Goal: Transaction & Acquisition: Subscribe to service/newsletter

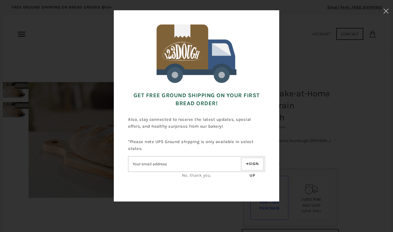
scroll to position [18, 0]
click at [139, 161] on input"] "Email address" at bounding box center [183, 164] width 111 height 10
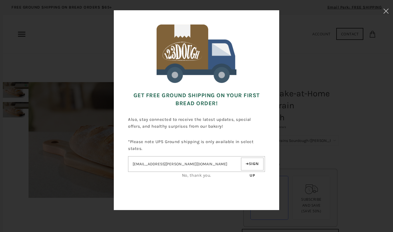
type input"] "msccwade@cox.net"
click at [252, 165] on button "Sign up" at bounding box center [252, 164] width 23 height 13
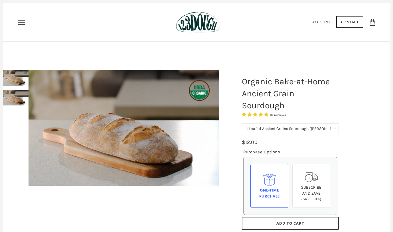
scroll to position [13, 0]
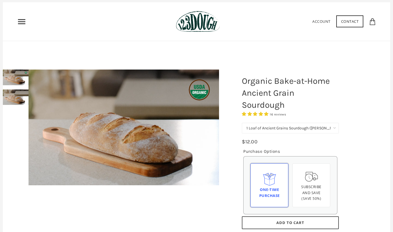
click at [264, 187] on div "One-time Purchase" at bounding box center [269, 193] width 28 height 12
click at [0, 0] on input "One-time Purchase" at bounding box center [0, 0] width 0 height 0
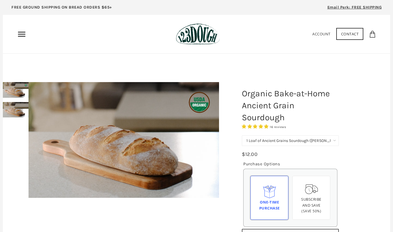
scroll to position [0, 0]
click at [21, 34] on icon "Primary" at bounding box center [21, 34] width 9 height 9
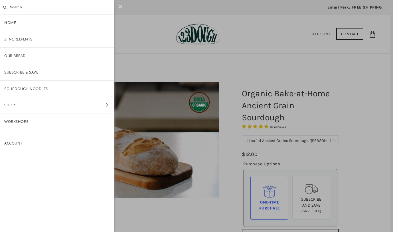
click at [28, 102] on link "Shop" at bounding box center [57, 105] width 114 height 16
click at [31, 72] on link "Bread" at bounding box center [57, 72] width 114 height 16
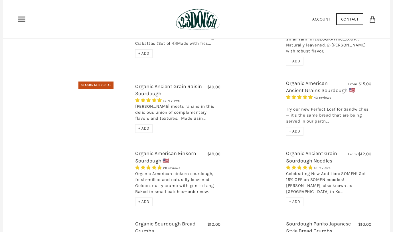
scroll to position [245, 0]
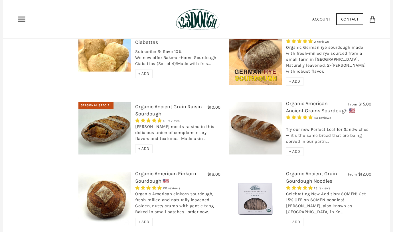
click at [293, 149] on span "+ ADD" at bounding box center [294, 151] width 11 height 5
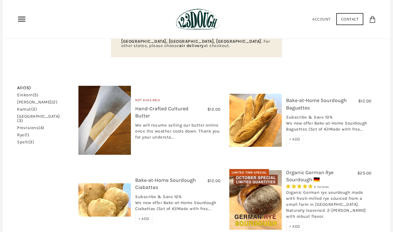
scroll to position [99, 0]
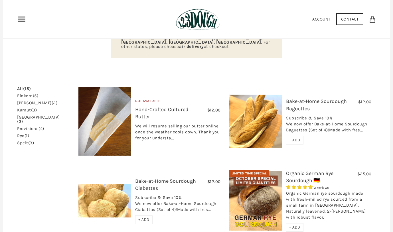
click at [258, 121] on img at bounding box center [255, 121] width 53 height 53
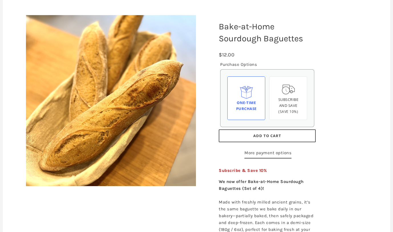
scroll to position [70, 0]
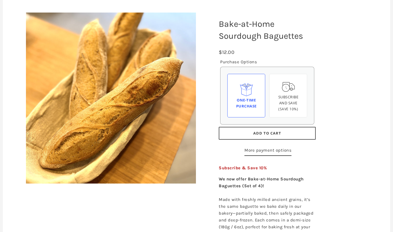
click at [257, 129] on button "Add to Cart" at bounding box center [267, 133] width 97 height 13
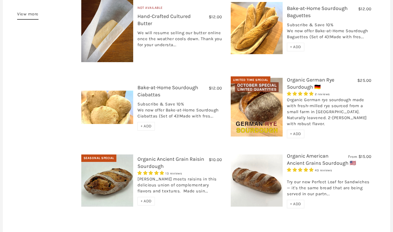
scroll to position [216, 0]
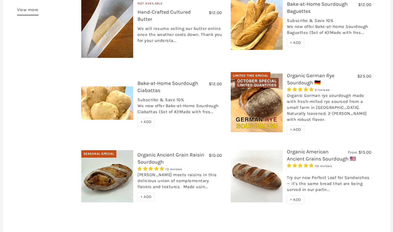
click at [276, 150] on img at bounding box center [257, 176] width 52 height 52
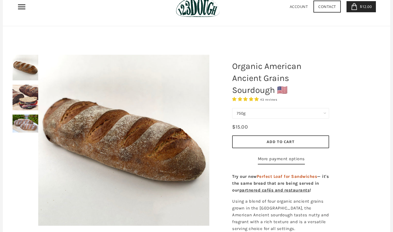
scroll to position [28, 0]
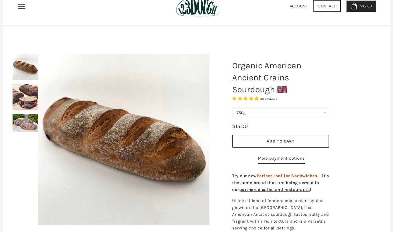
click at [278, 142] on span "Add to Cart" at bounding box center [280, 140] width 28 height 5
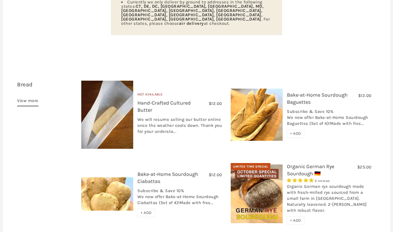
scroll to position [126, 0]
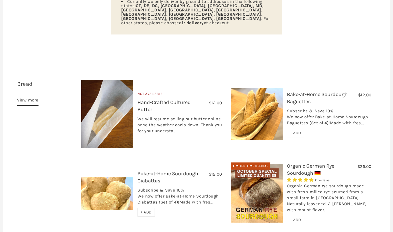
click at [146, 210] on span "+ ADD" at bounding box center [145, 212] width 11 height 5
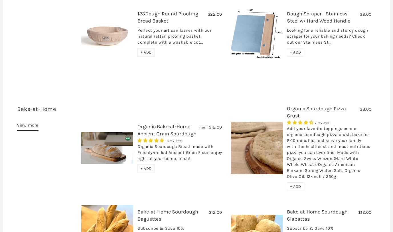
scroll to position [863, 0]
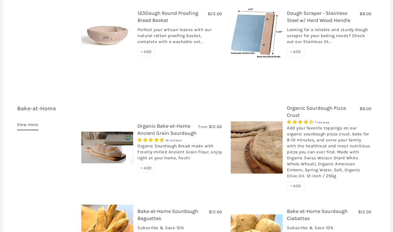
click at [146, 166] on span "+ ADD" at bounding box center [145, 168] width 11 height 5
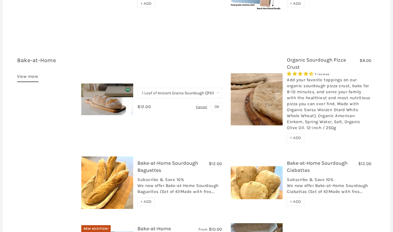
scroll to position [912, 0]
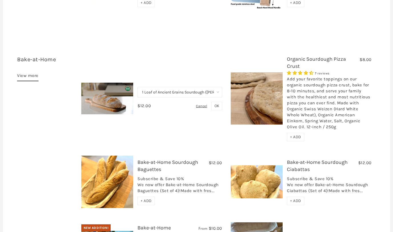
click at [217, 103] on span "OK" at bounding box center [216, 105] width 5 height 5
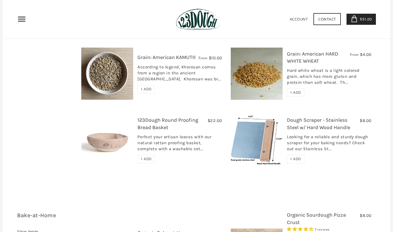
scroll to position [650, 0]
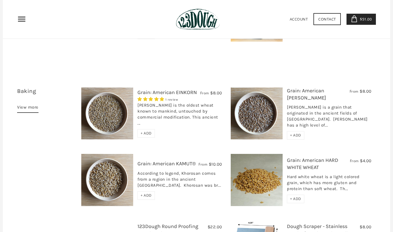
click at [363, 22] on link "$51.00 4" at bounding box center [361, 19] width 30 height 11
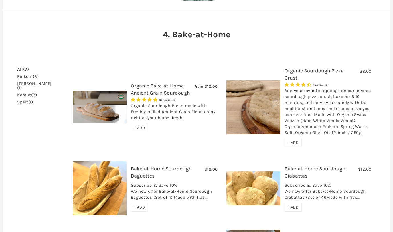
scroll to position [44, 0]
click at [155, 91] on link "Organic Bake-at-Home Ancient Grain Sourdough" at bounding box center [160, 88] width 59 height 13
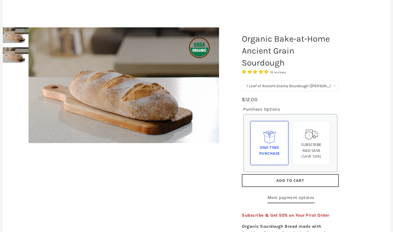
scroll to position [56, 0]
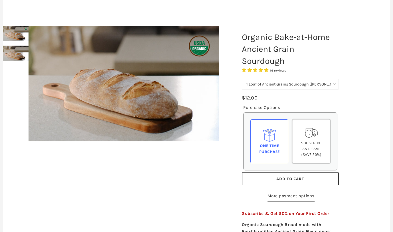
click at [301, 141] on span "Subscribe and save" at bounding box center [311, 145] width 20 height 11
click at [0, 0] on input "Subscribe and save (Save 50%)" at bounding box center [0, 0] width 0 height 0
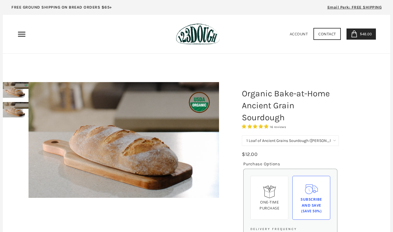
click at [350, 8] on span "Email Perk: FREE SHIPPING" at bounding box center [354, 7] width 54 height 5
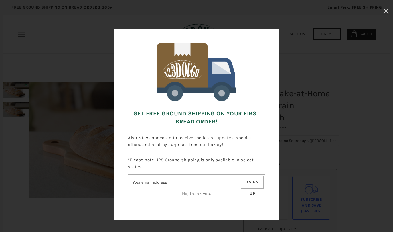
click at [139, 182] on input"] "Email address" at bounding box center [183, 182] width 111 height 10
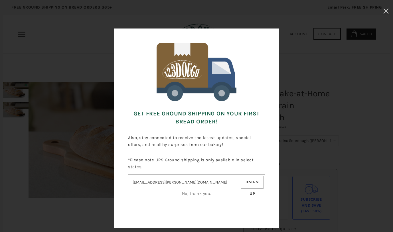
type input"] "[EMAIL_ADDRESS][PERSON_NAME][DOMAIN_NAME]"
click at [252, 189] on button "Sign up" at bounding box center [252, 182] width 23 height 13
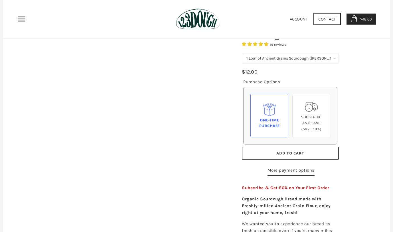
scroll to position [-14, 0]
